Goal: Find specific page/section: Find specific page/section

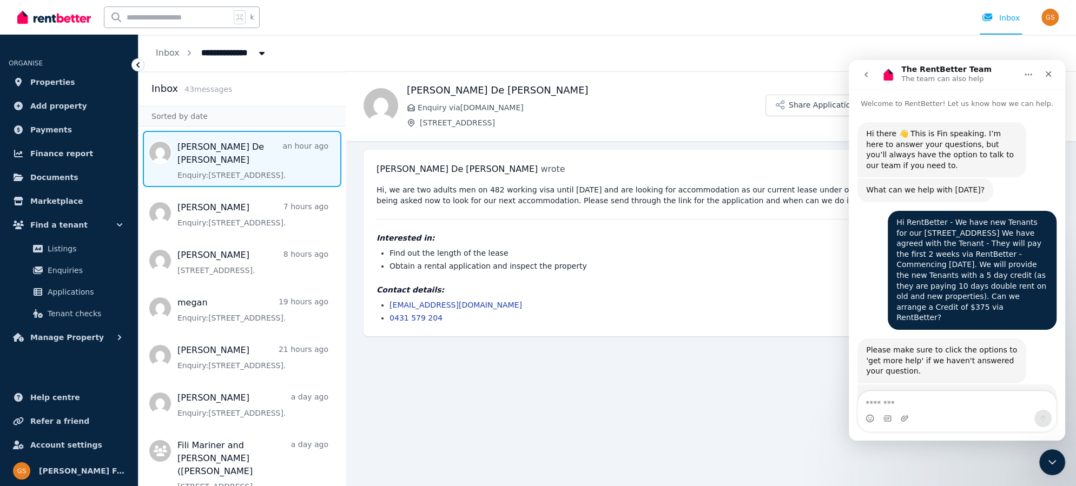
scroll to position [2, 0]
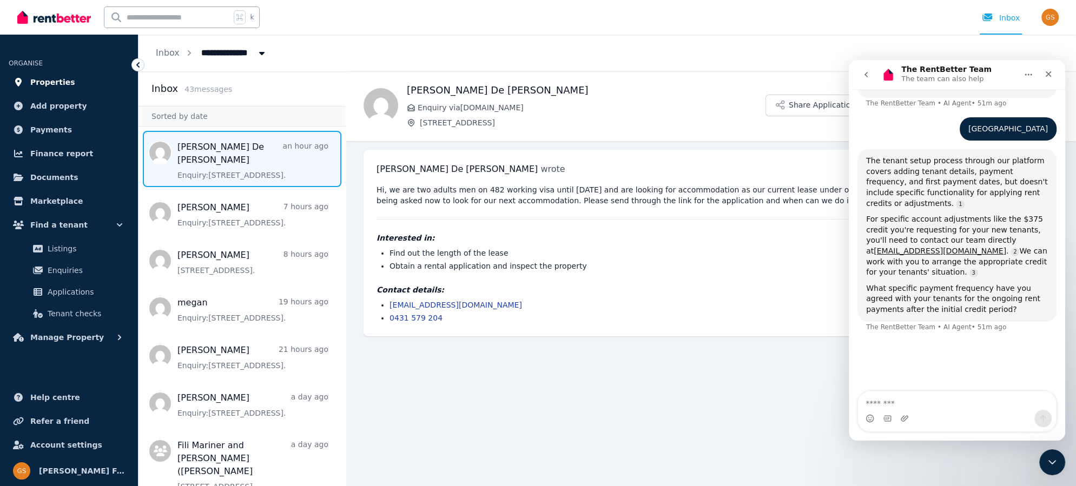
click at [62, 78] on span "Properties" at bounding box center [52, 82] width 45 height 13
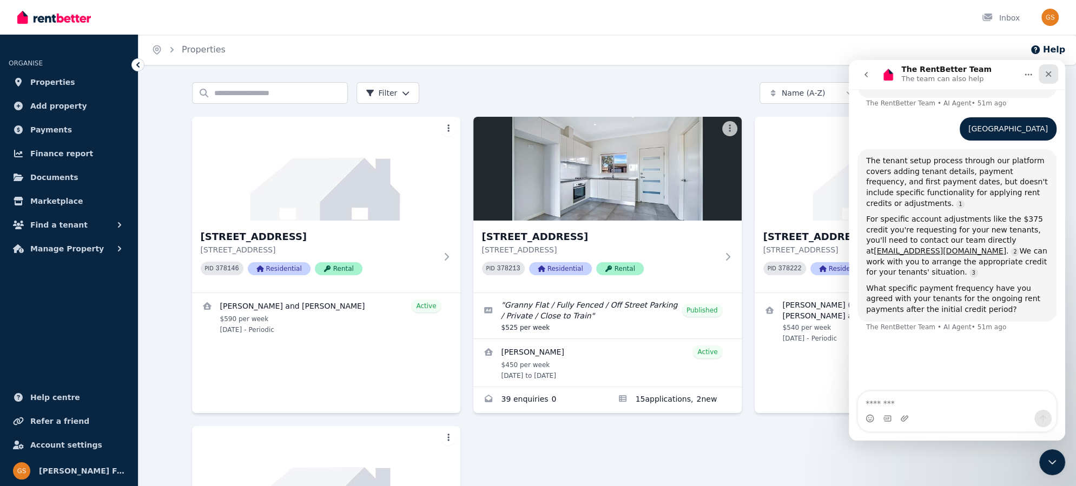
click at [1047, 74] on icon "Close" at bounding box center [1049, 74] width 6 height 6
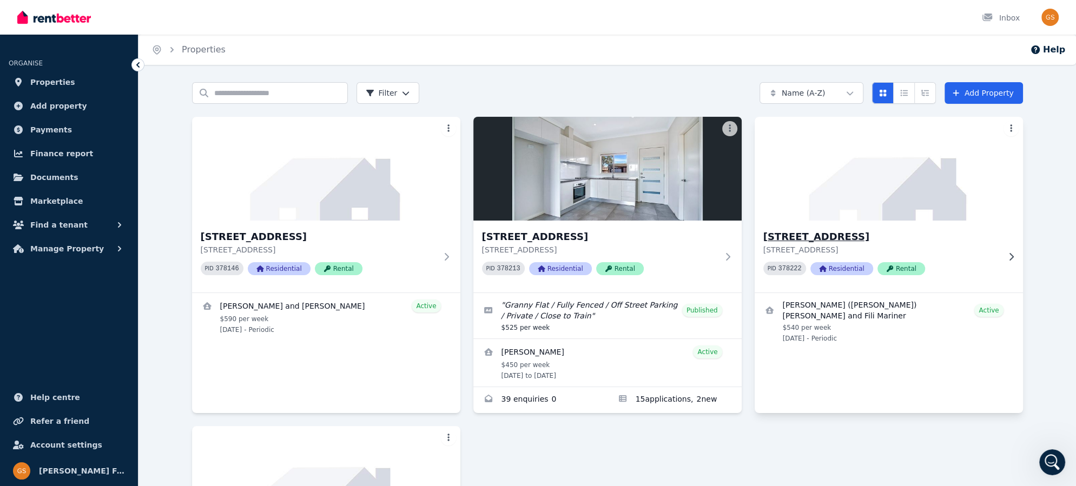
scroll to position [389, 0]
click at [832, 234] on h3 "[STREET_ADDRESS]" at bounding box center [881, 236] width 236 height 15
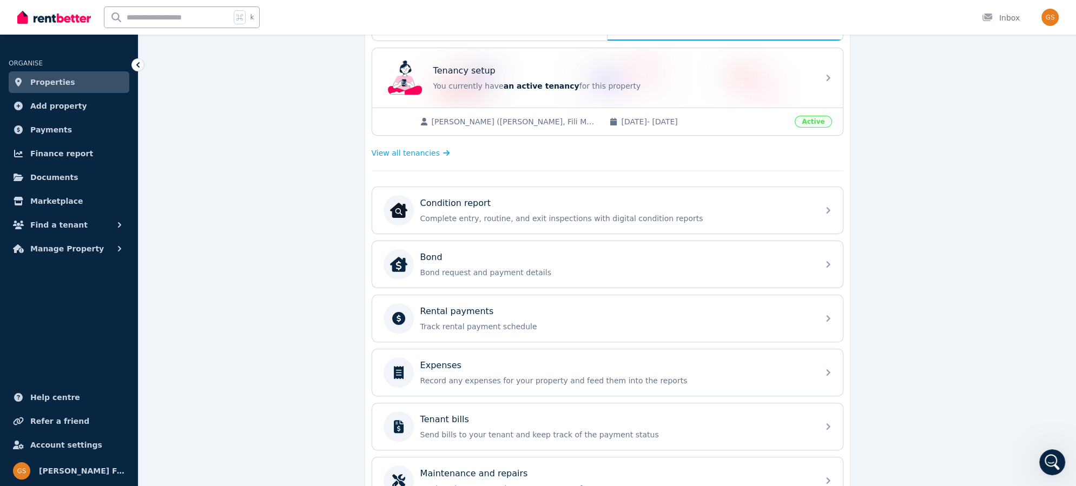
scroll to position [321, 0]
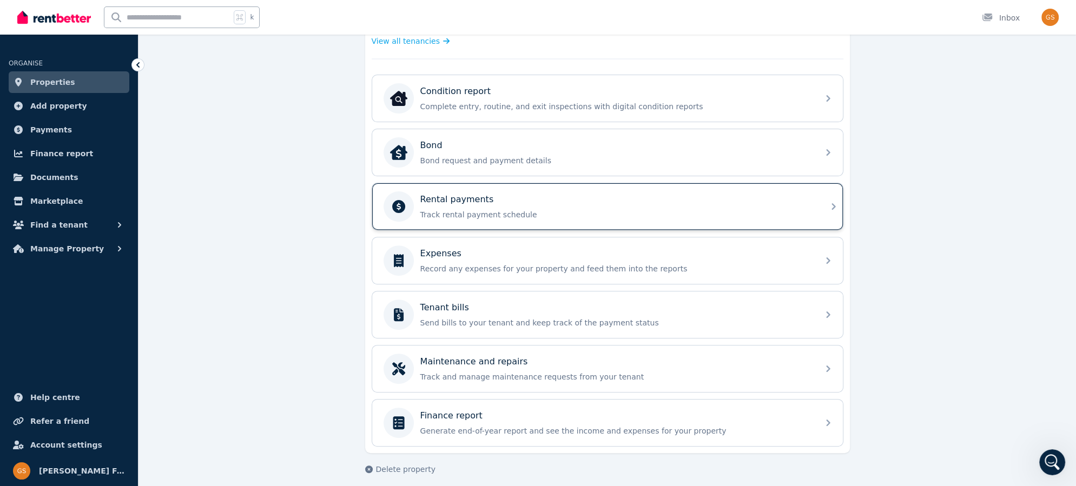
click at [828, 201] on icon at bounding box center [833, 206] width 13 height 13
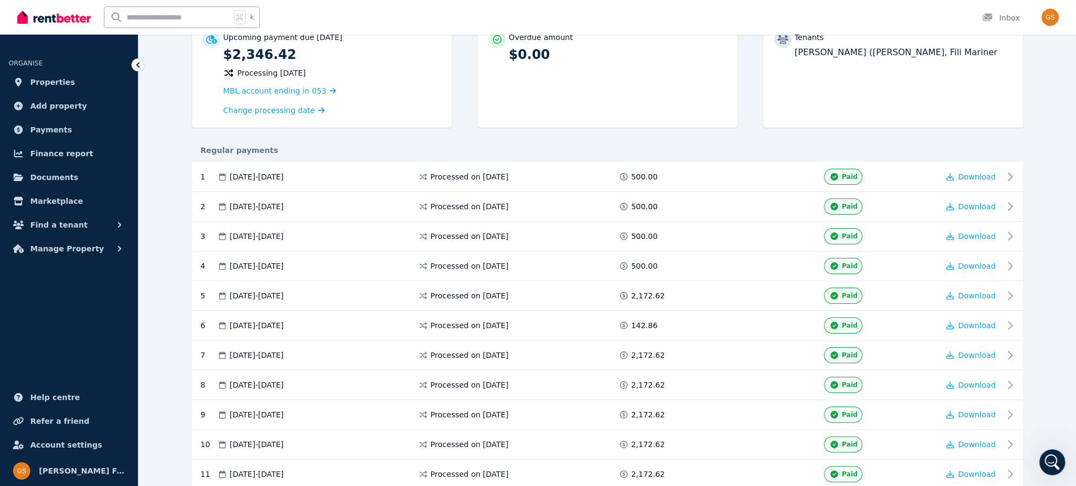
scroll to position [233, 0]
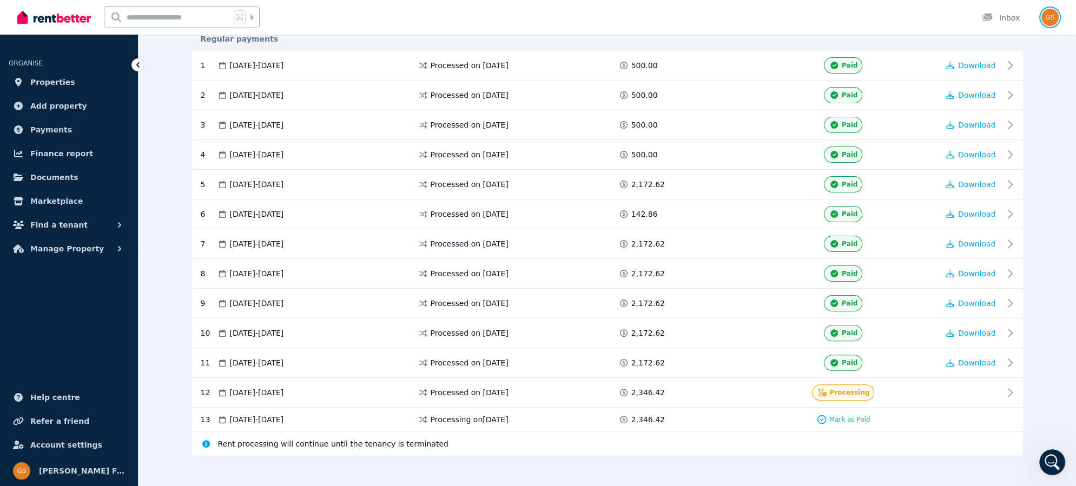
click at [1049, 19] on img "button" at bounding box center [1049, 17] width 17 height 17
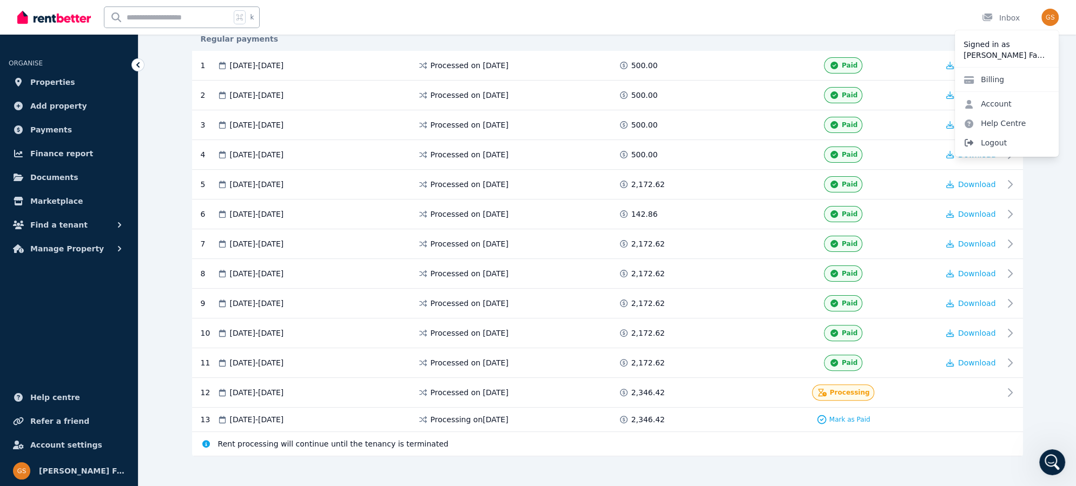
click at [1004, 137] on span "Logout" at bounding box center [1007, 142] width 104 height 19
